Goal: Task Accomplishment & Management: Complete application form

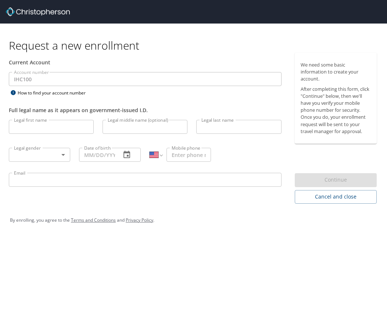
select select "US"
click at [58, 123] on input "Legal first name" at bounding box center [51, 127] width 85 height 14
type input "[PERSON_NAME]"
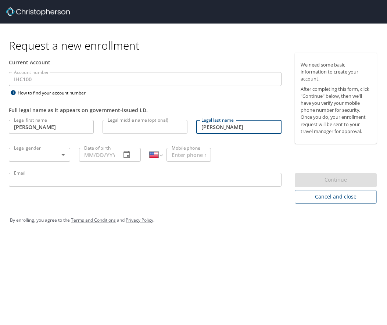
type input "[PERSON_NAME]"
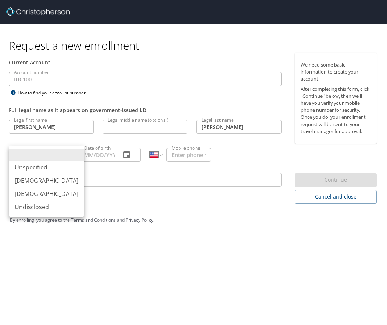
click at [62, 155] on body "Request a new enrollment Current Account Account number IHC100 Account number H…" at bounding box center [193, 162] width 387 height 325
click at [44, 184] on li "[DEMOGRAPHIC_DATA]" at bounding box center [46, 180] width 75 height 13
type input "[DEMOGRAPHIC_DATA]"
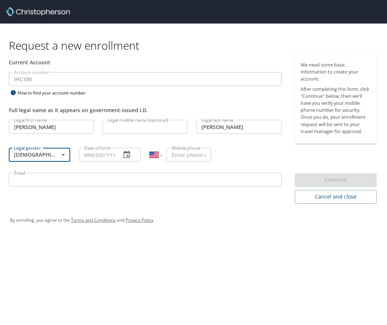
click at [101, 158] on input "Date of birth" at bounding box center [97, 155] width 36 height 14
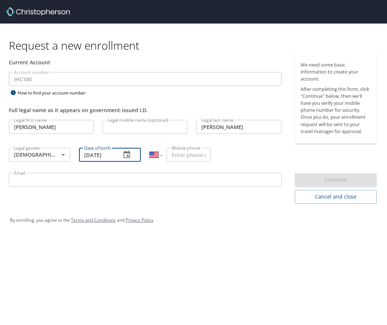
type input "[DATE]"
click at [190, 153] on input "Mobile phone" at bounding box center [188, 155] width 44 height 14
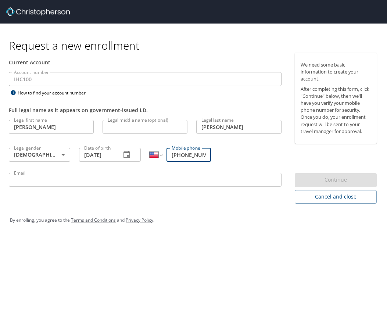
scroll to position [0, 2]
type input "[PHONE_NUMBER]"
click at [165, 185] on input "Email" at bounding box center [145, 180] width 273 height 14
